Goal: Find specific page/section: Find specific page/section

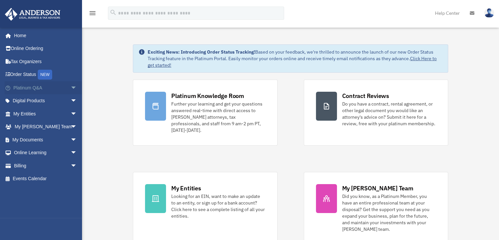
click at [71, 87] on span "arrow_drop_down" at bounding box center [77, 87] width 13 height 13
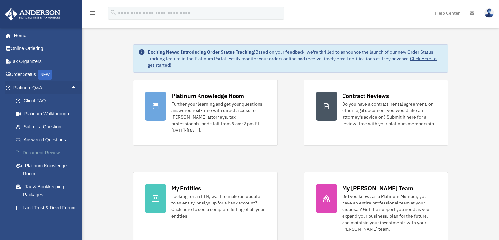
click at [54, 157] on link "Document Review" at bounding box center [48, 152] width 78 height 13
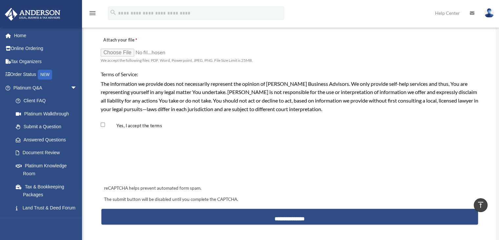
scroll to position [532, 0]
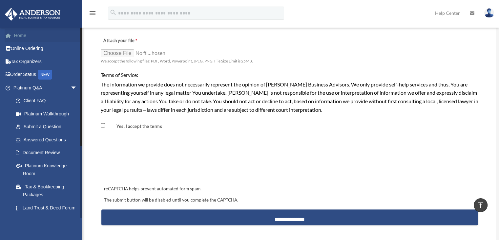
click at [26, 35] on link "Home" at bounding box center [46, 35] width 82 height 13
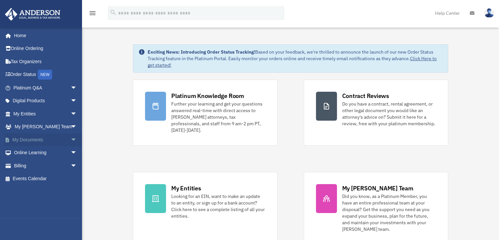
click at [42, 145] on link "My Documents arrow_drop_down" at bounding box center [46, 139] width 82 height 13
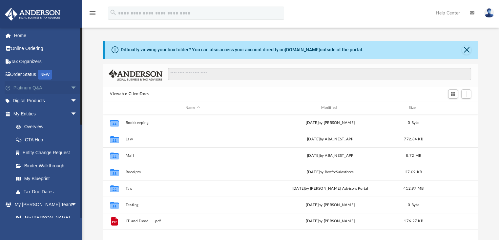
scroll to position [144, 370]
click at [71, 89] on span "arrow_drop_down" at bounding box center [77, 87] width 13 height 13
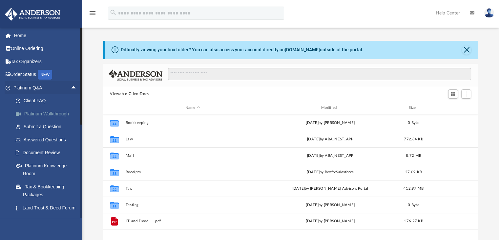
click at [63, 111] on link "Platinum Walkthrough" at bounding box center [48, 113] width 78 height 13
